Goal: Check status: Check status

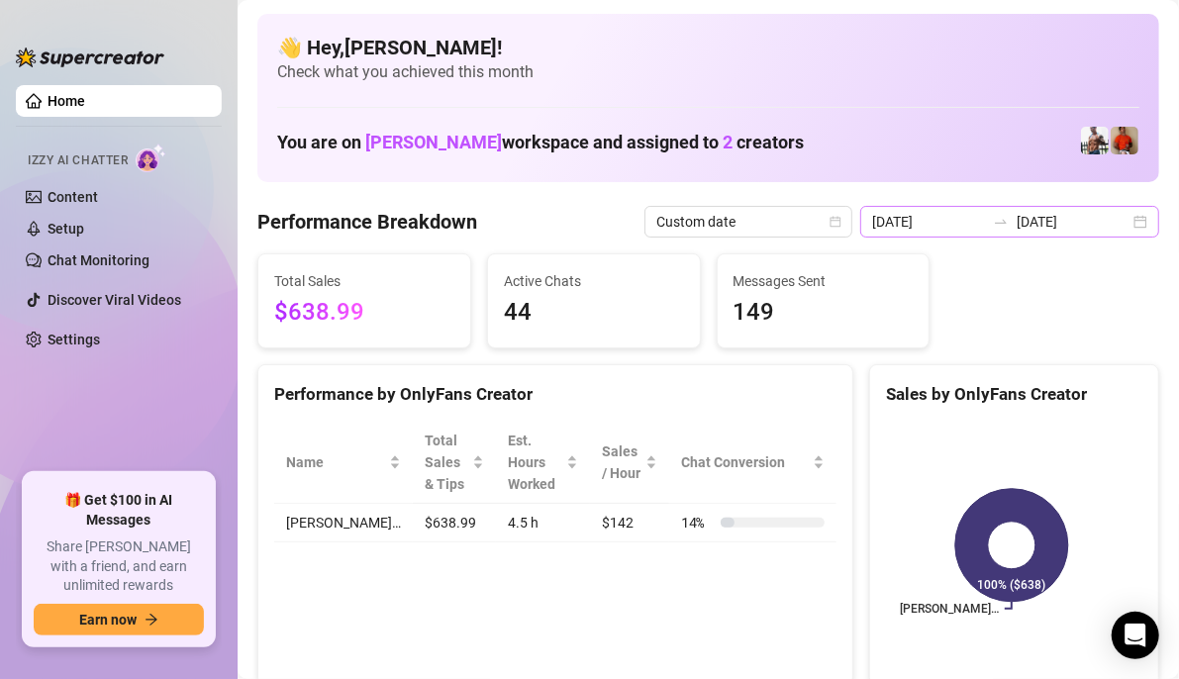
click at [1123, 214] on div "2025-09-24 2025-09-24" at bounding box center [1009, 222] width 299 height 32
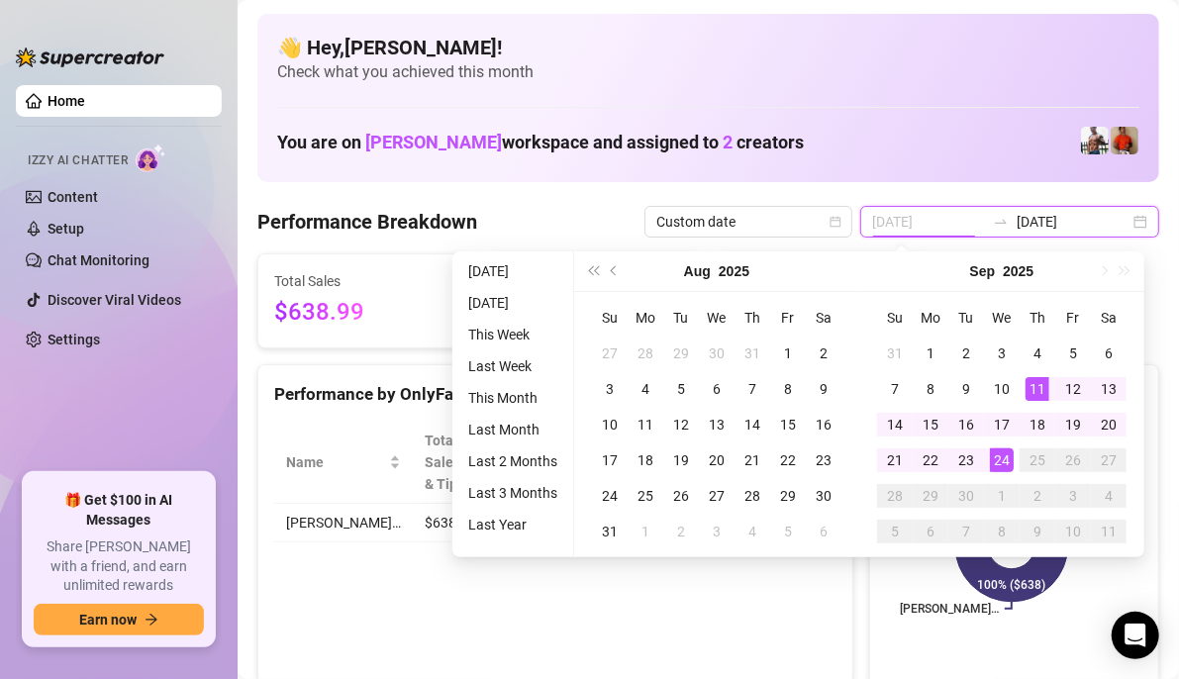
type input "[DATE]"
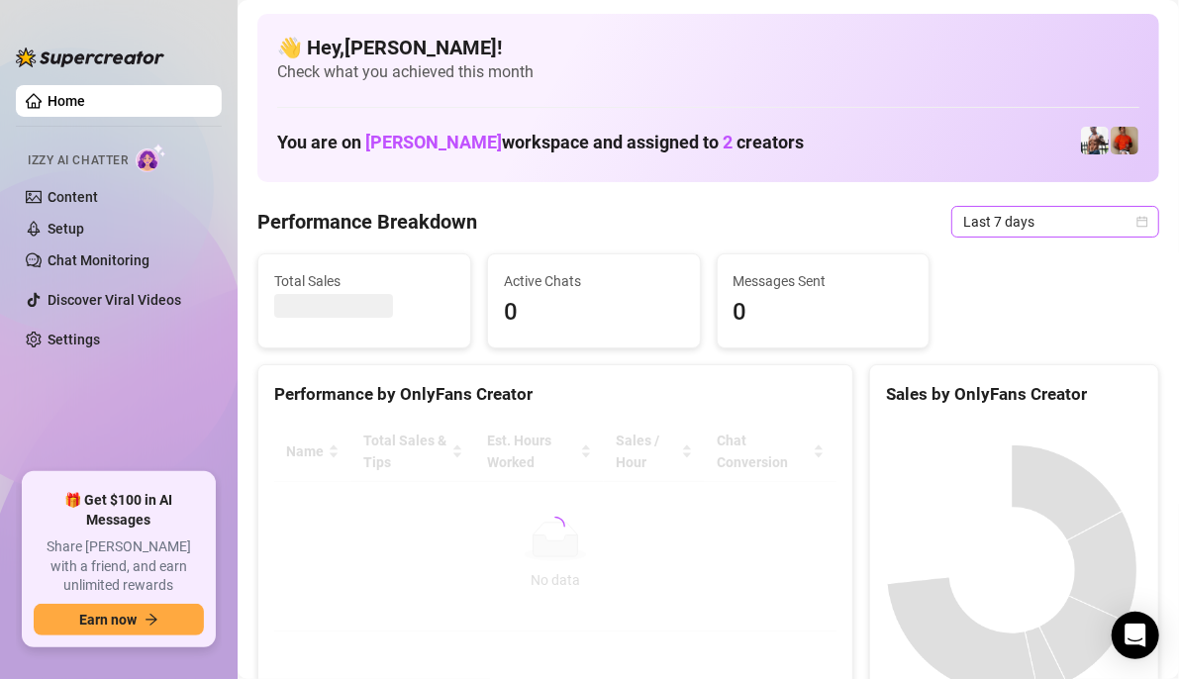
click at [1137, 222] on icon "calendar" at bounding box center [1142, 221] width 11 height 11
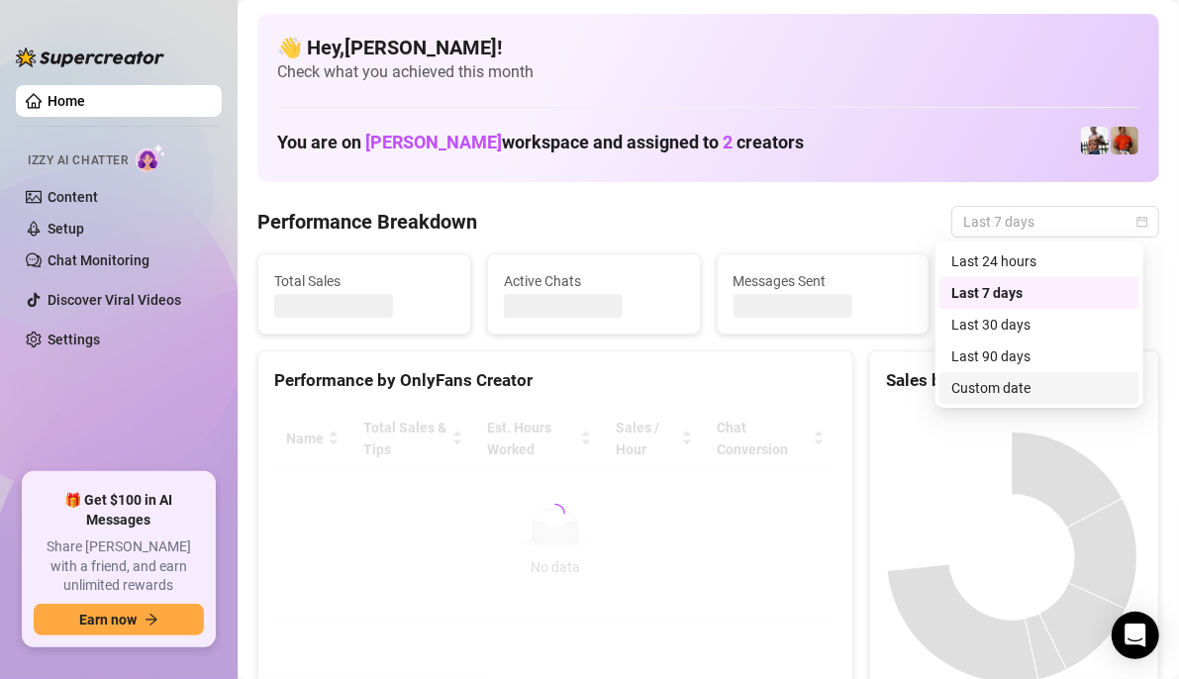
click at [1017, 382] on div "Custom date" at bounding box center [1039, 388] width 176 height 22
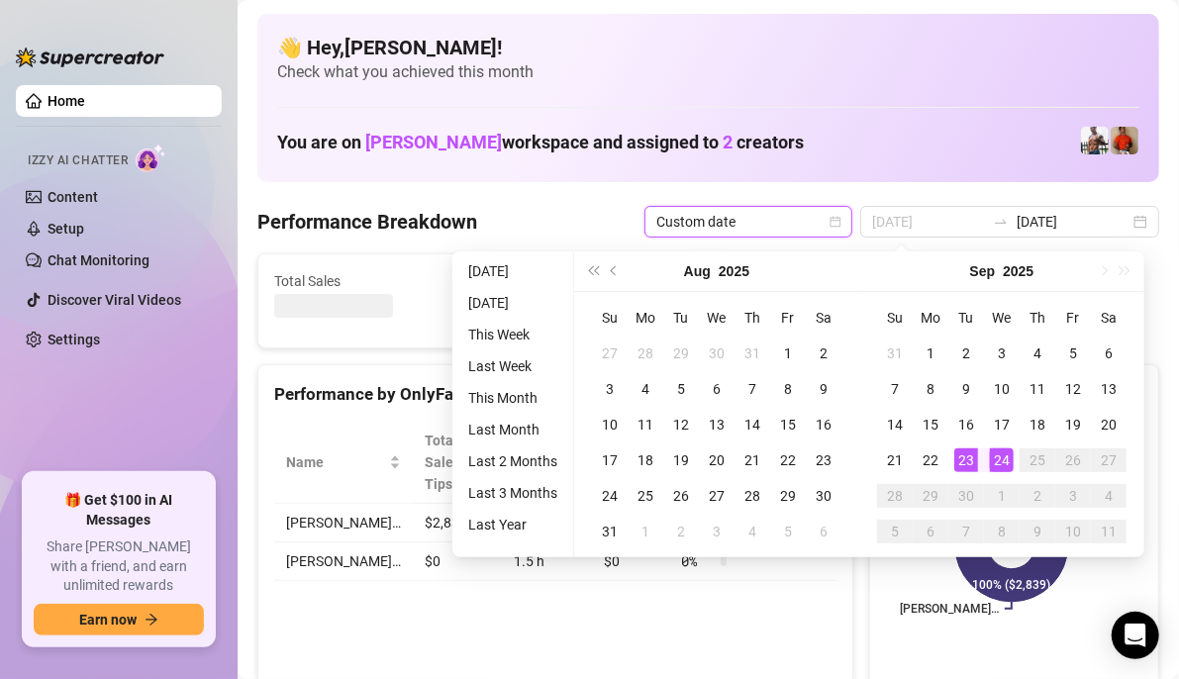
type input "[DATE]"
click at [999, 464] on div "24" at bounding box center [1002, 460] width 24 height 24
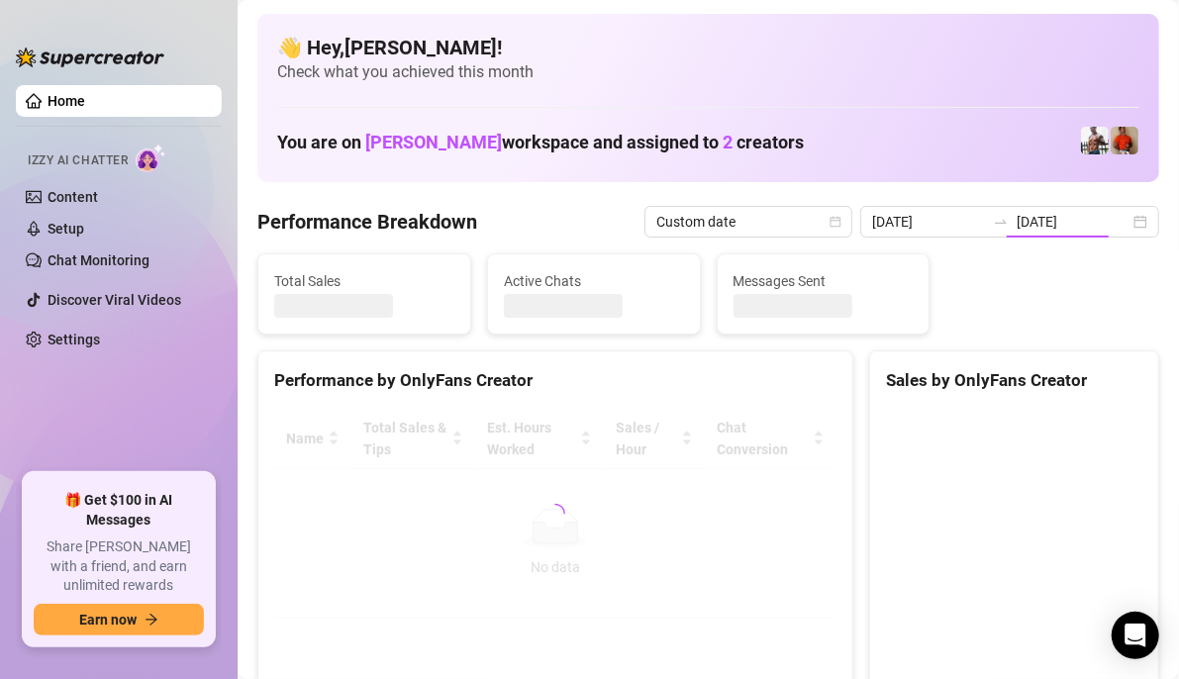
type input "[DATE]"
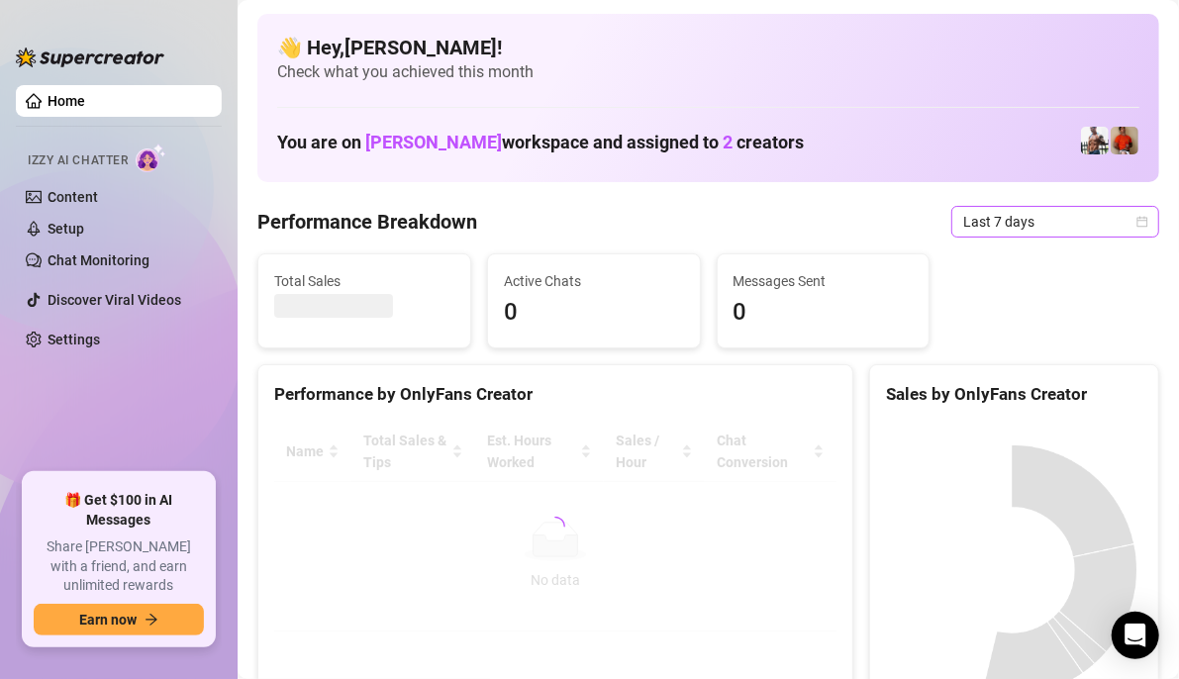
click at [1137, 220] on icon "calendar" at bounding box center [1142, 221] width 11 height 11
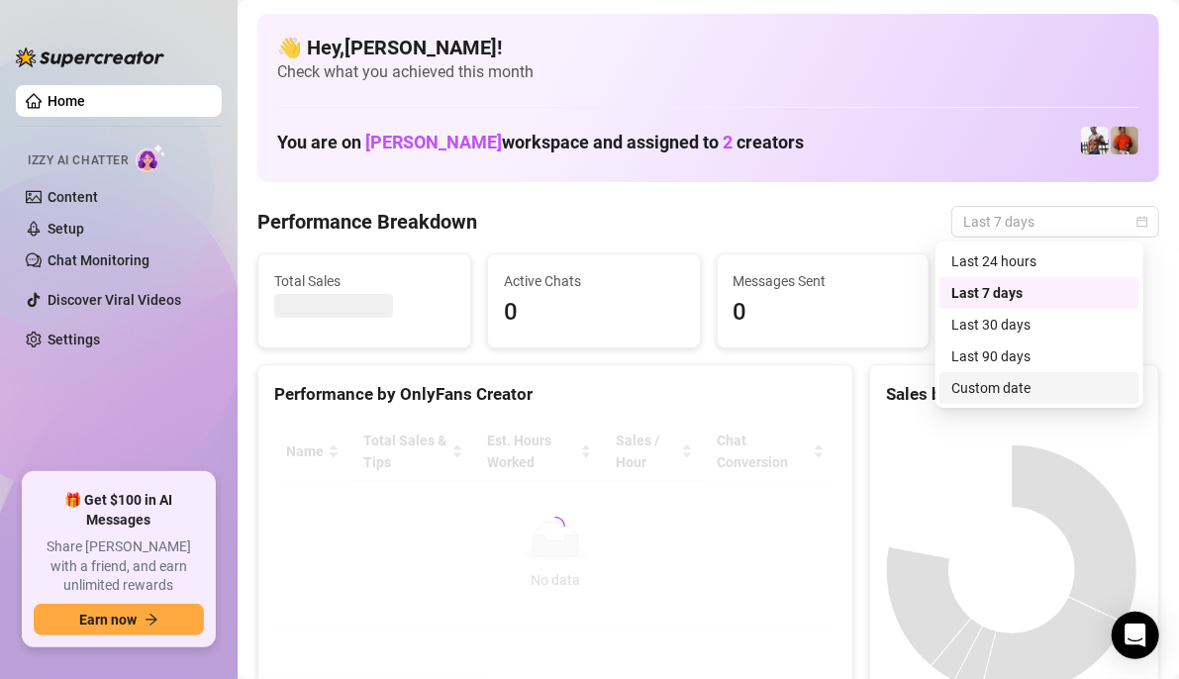
click at [978, 394] on div "Custom date" at bounding box center [1039, 388] width 176 height 22
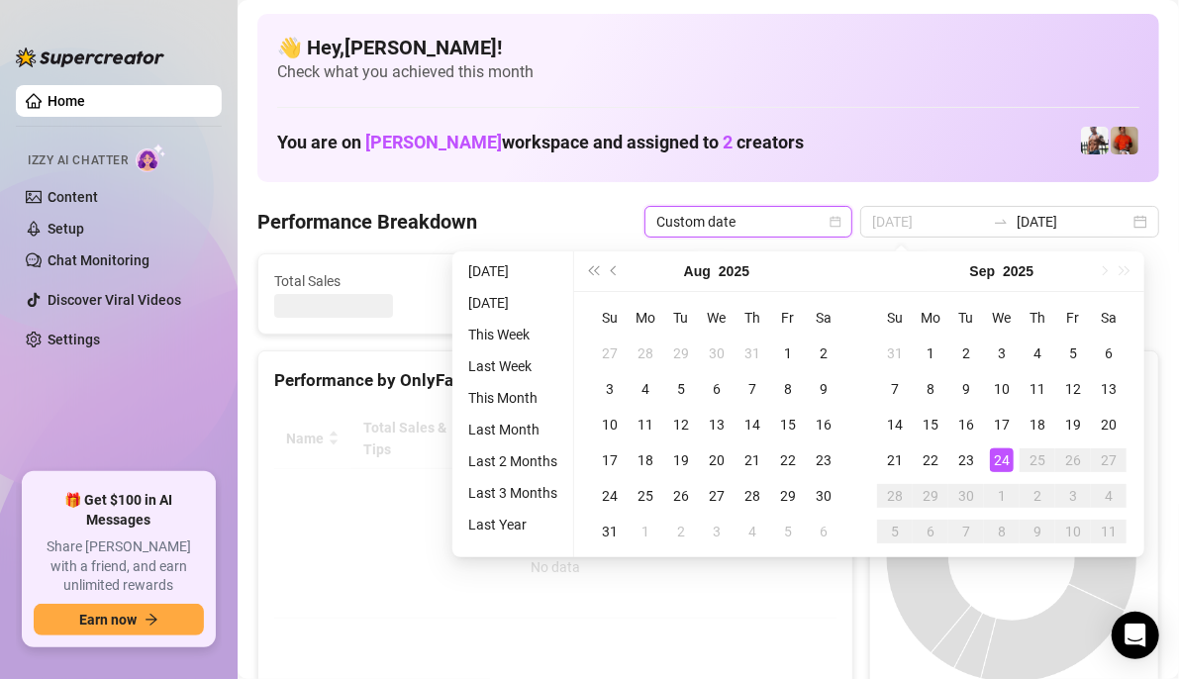
type input "[DATE]"
click at [1007, 459] on div "24" at bounding box center [1002, 460] width 24 height 24
type input "[DATE]"
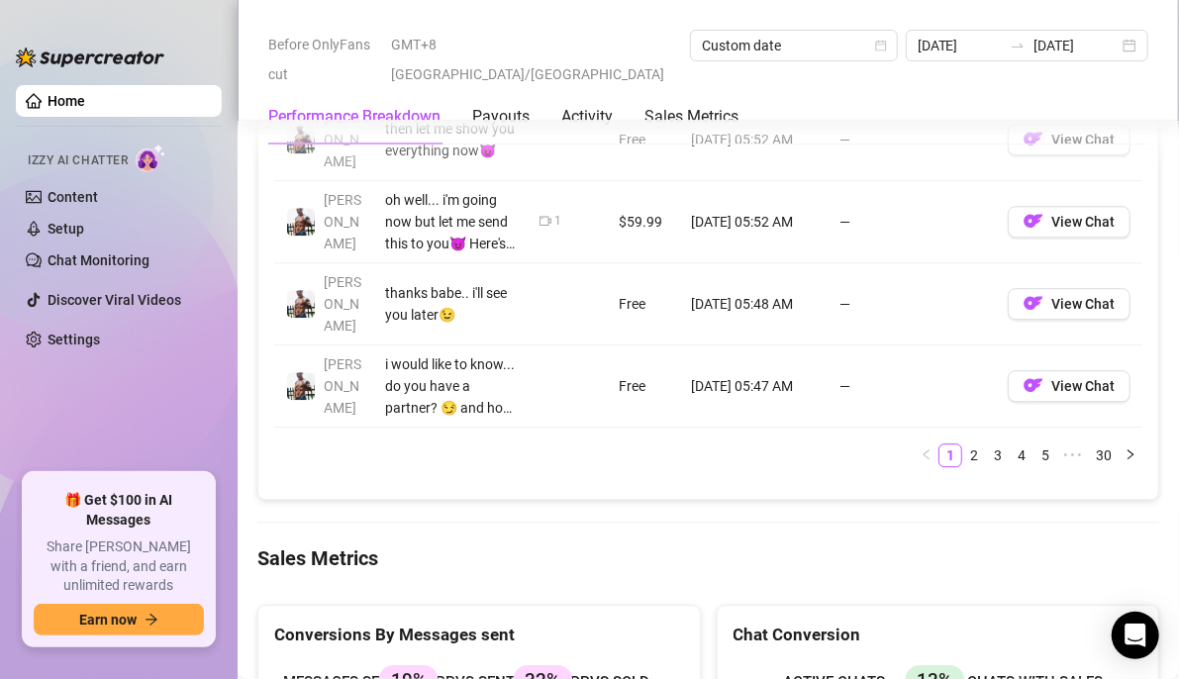
scroll to position [2772, 0]
